Goal: Transaction & Acquisition: Purchase product/service

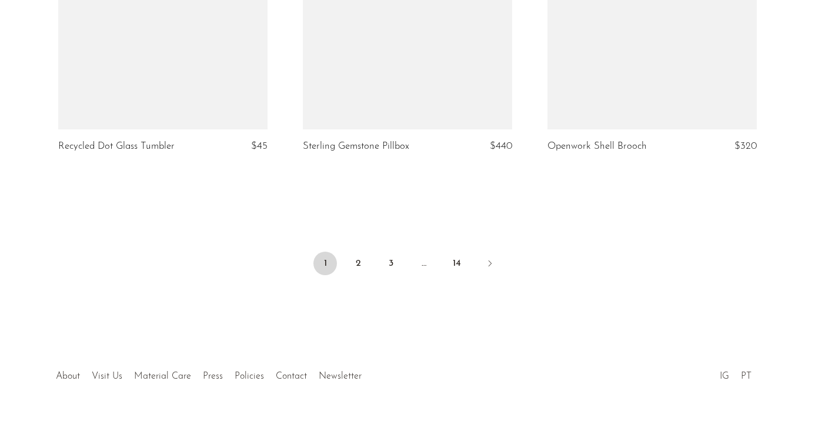
scroll to position [4115, 0]
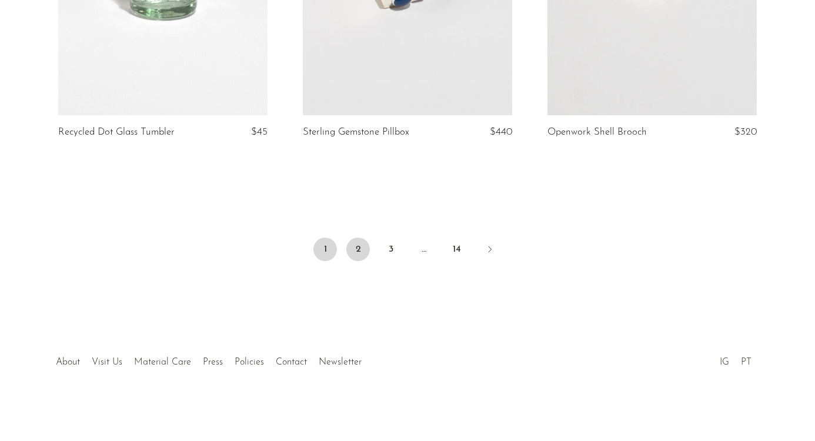
click at [359, 250] on link "2" at bounding box center [358, 249] width 24 height 24
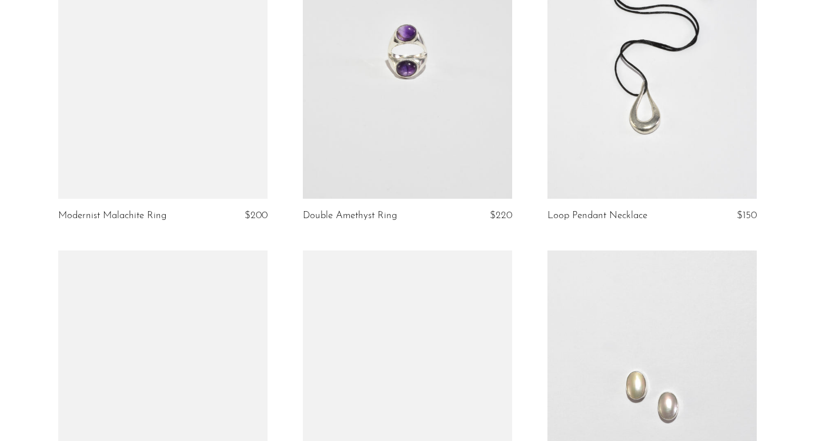
scroll to position [1889, 0]
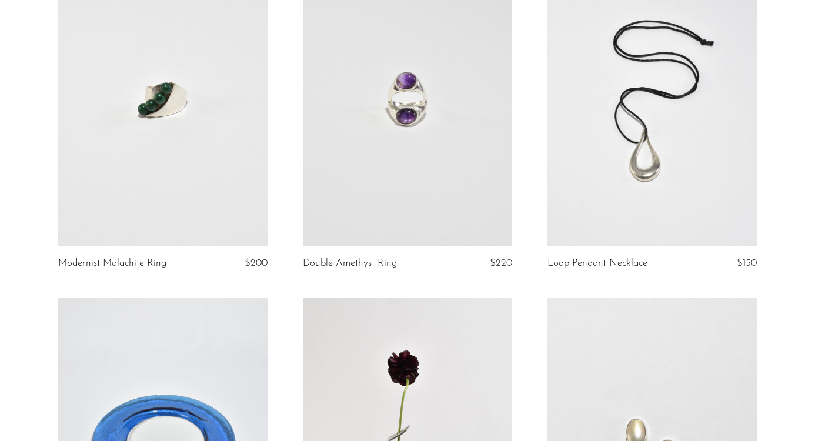
click at [183, 136] on link at bounding box center [162, 100] width 209 height 293
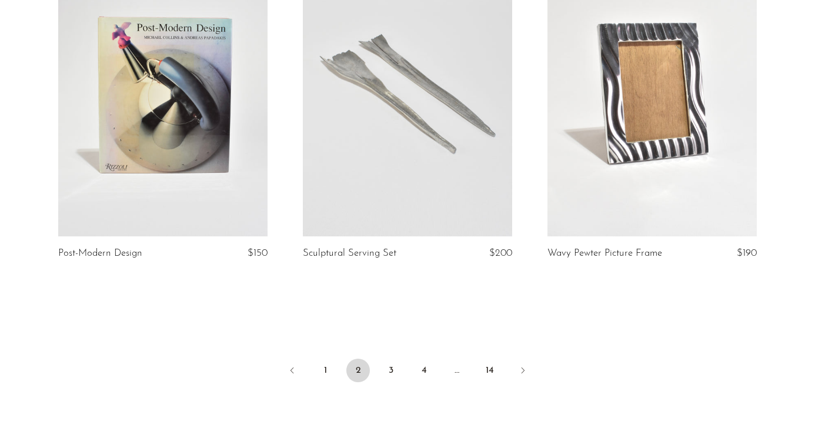
scroll to position [4019, 0]
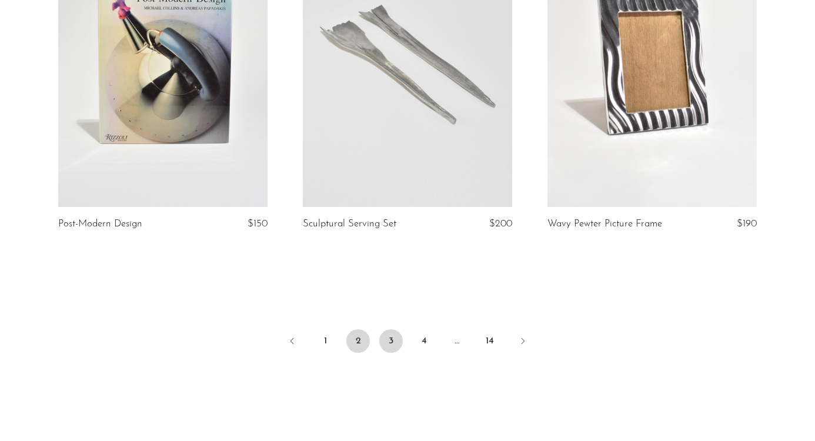
click at [387, 345] on link "3" at bounding box center [391, 341] width 24 height 24
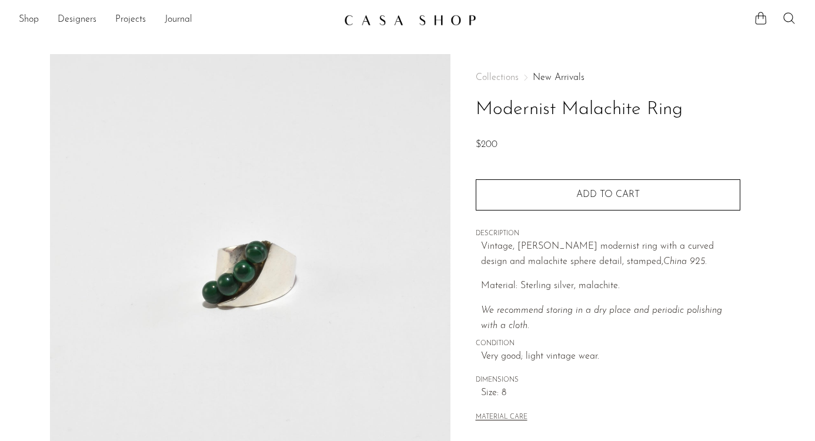
scroll to position [324, 0]
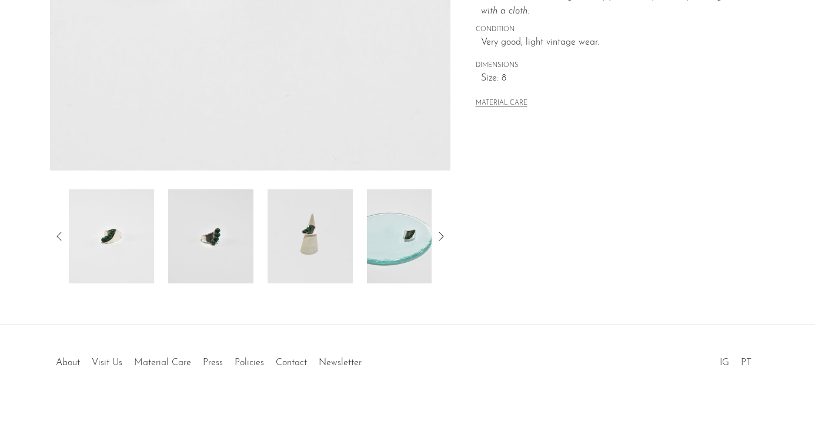
click at [285, 256] on img at bounding box center [309, 236] width 85 height 94
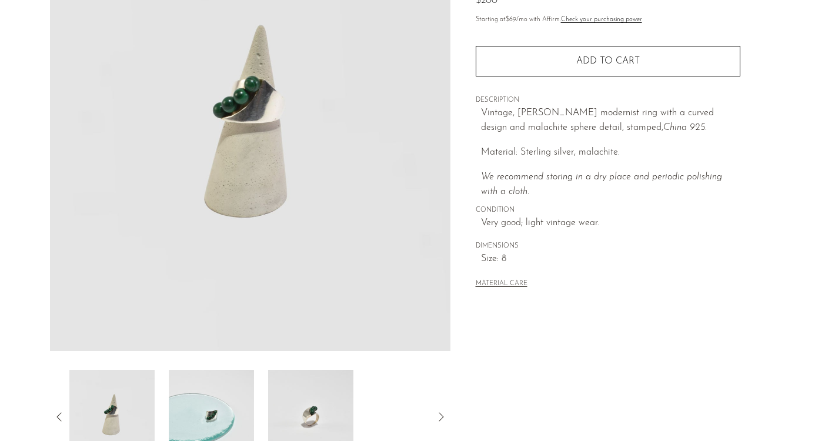
scroll to position [0, 0]
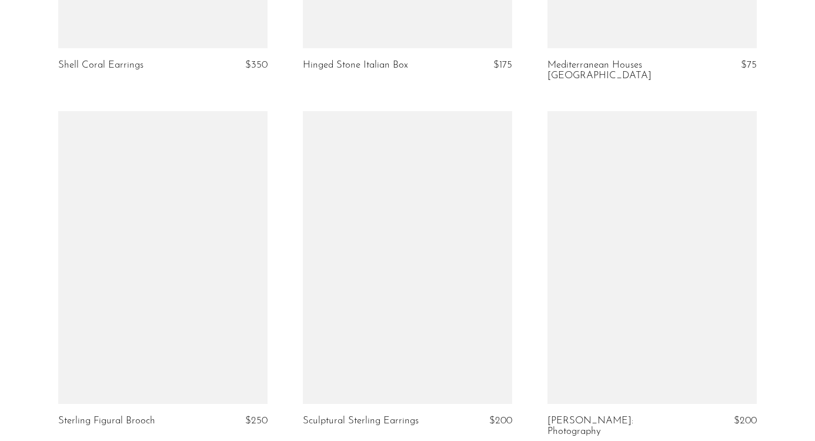
scroll to position [2589, 0]
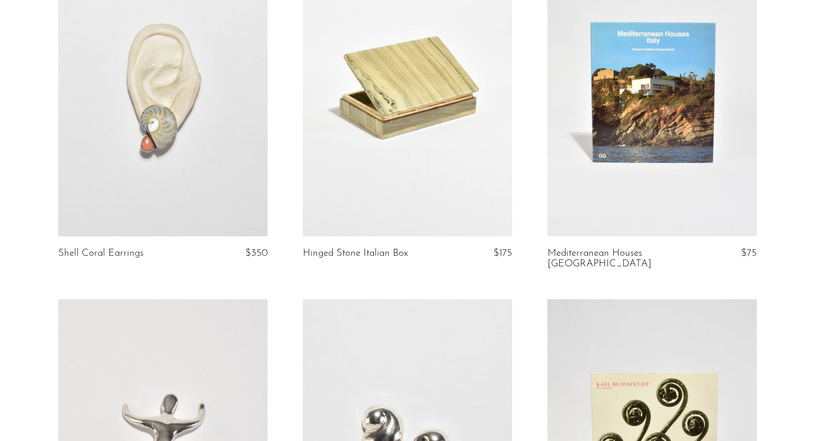
click at [189, 141] on link at bounding box center [162, 90] width 209 height 293
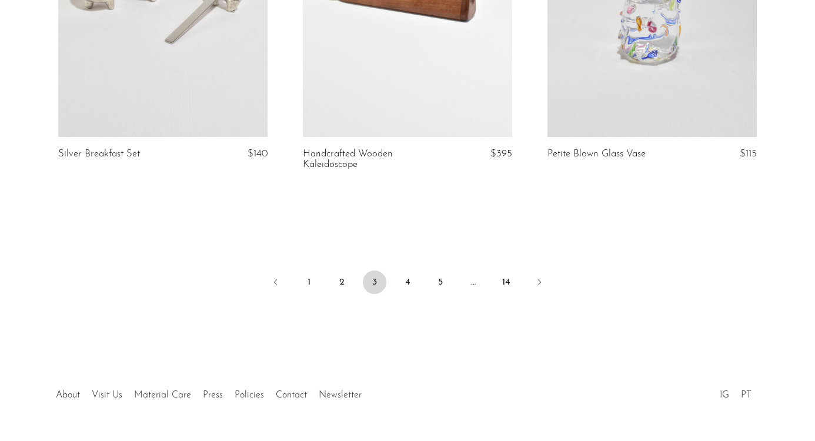
scroll to position [4121, 0]
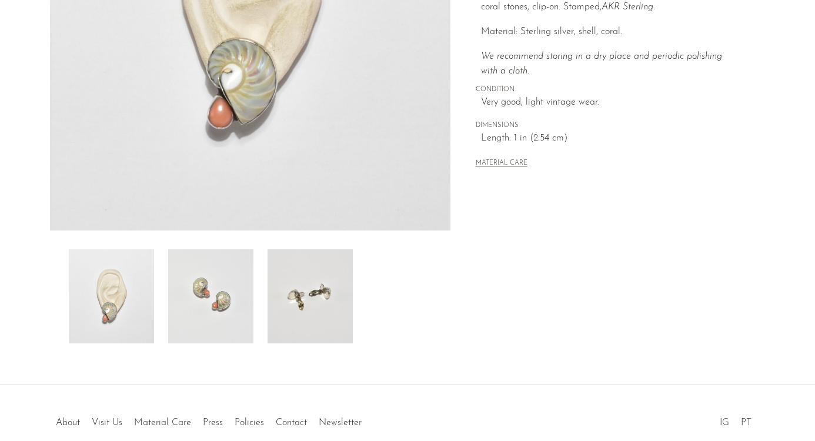
scroll to position [324, 0]
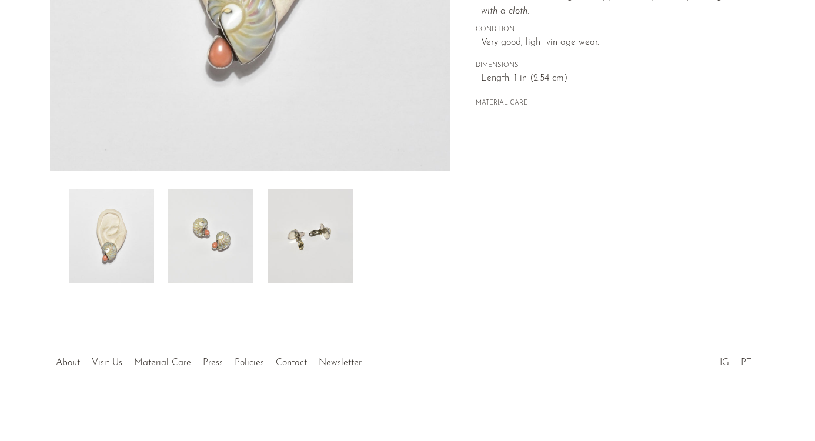
click at [222, 263] on img at bounding box center [210, 236] width 85 height 94
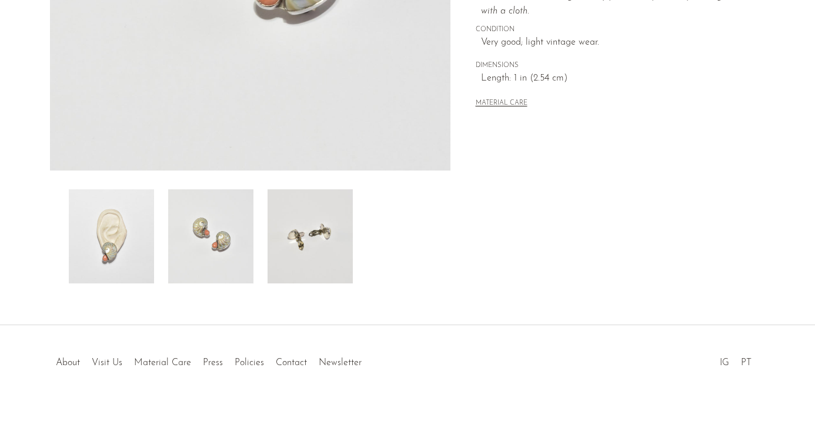
scroll to position [0, 0]
